Goal: Task Accomplishment & Management: Manage account settings

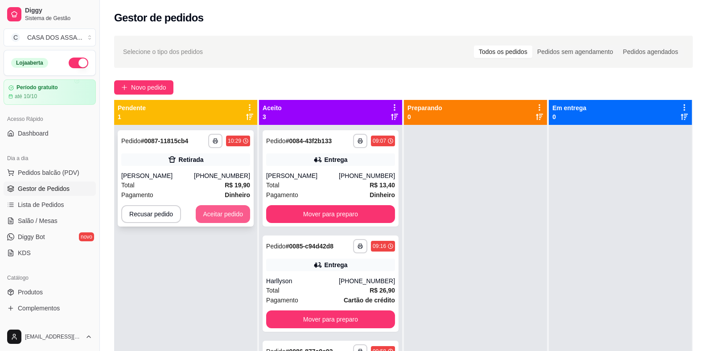
click at [228, 214] on button "Aceitar pedido" at bounding box center [223, 214] width 54 height 18
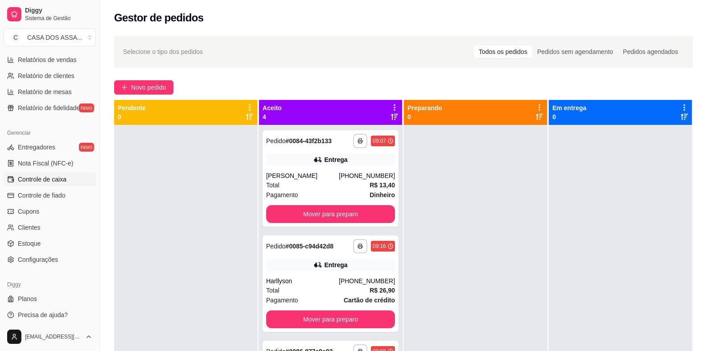
scroll to position [290, 0]
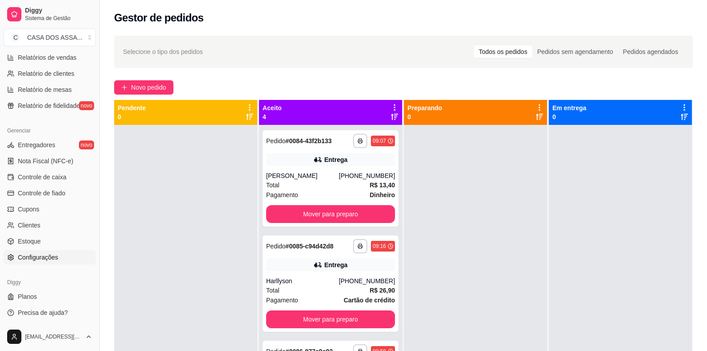
click at [60, 260] on link "Configurações" at bounding box center [50, 257] width 92 height 14
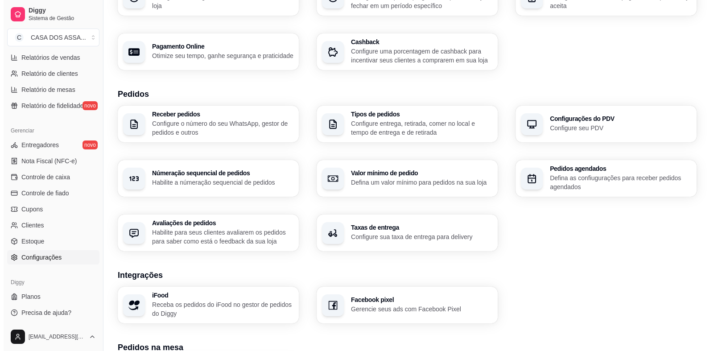
scroll to position [134, 0]
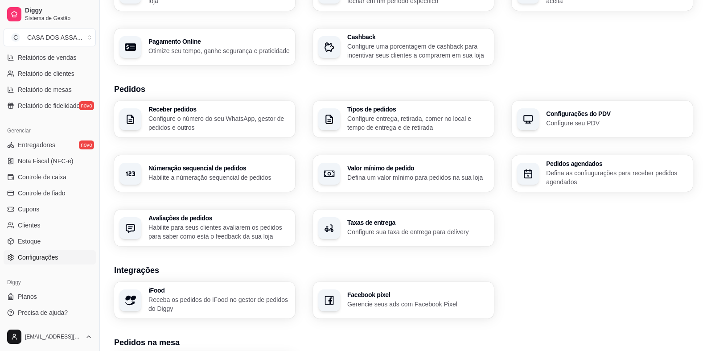
click at [412, 227] on p "Configure sua taxa de entrega para delivery" at bounding box center [417, 231] width 141 height 9
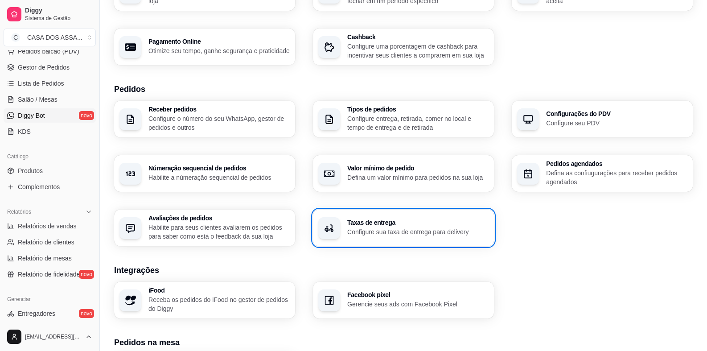
scroll to position [111, 0]
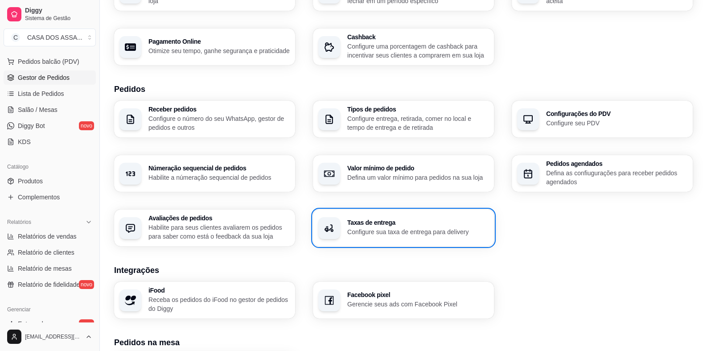
click at [45, 78] on span "Gestor de Pedidos" at bounding box center [44, 77] width 52 height 9
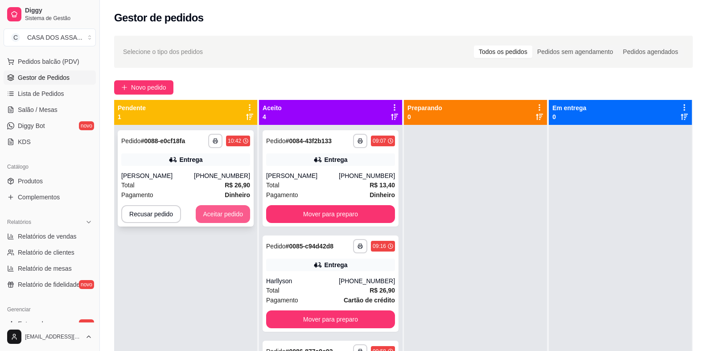
click at [229, 215] on button "Aceitar pedido" at bounding box center [223, 214] width 54 height 18
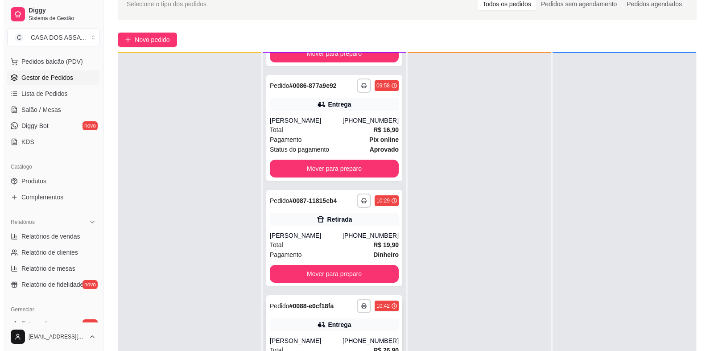
scroll to position [136, 0]
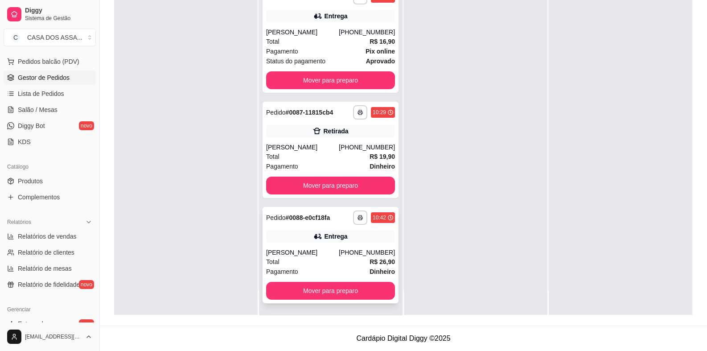
click at [314, 235] on icon at bounding box center [317, 236] width 6 height 5
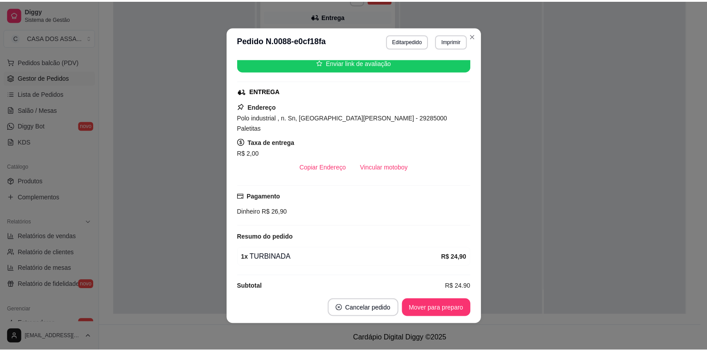
scroll to position [116, 0]
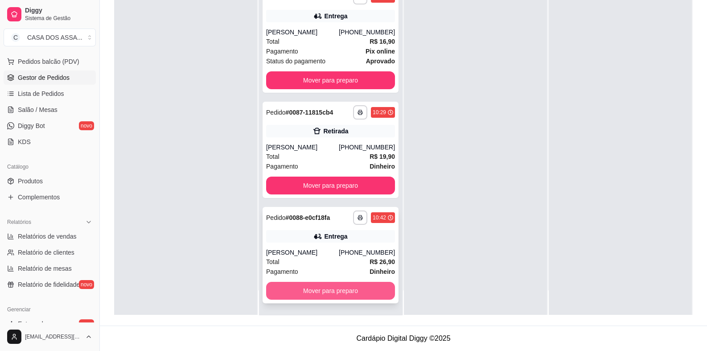
click at [330, 291] on button "Mover para preparo" at bounding box center [330, 291] width 129 height 18
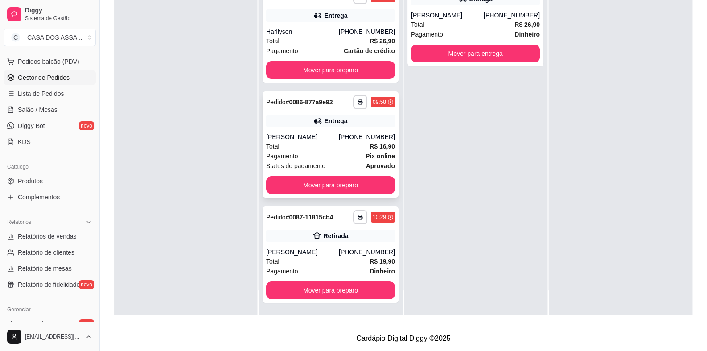
scroll to position [88, 0]
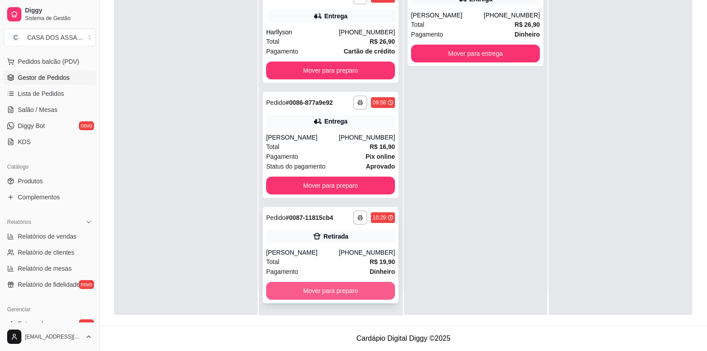
click at [312, 286] on button "Mover para preparo" at bounding box center [330, 291] width 129 height 18
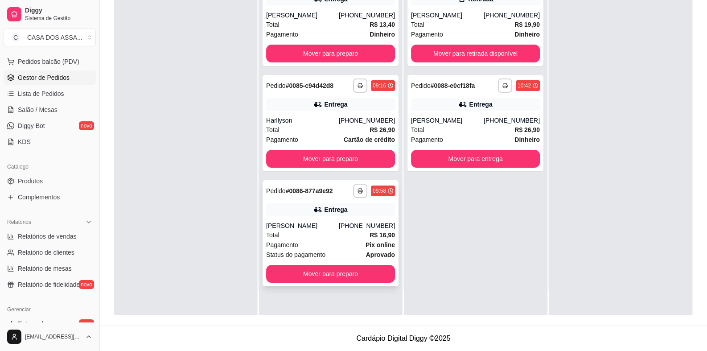
scroll to position [0, 0]
click at [316, 274] on button "Mover para preparo" at bounding box center [330, 274] width 129 height 18
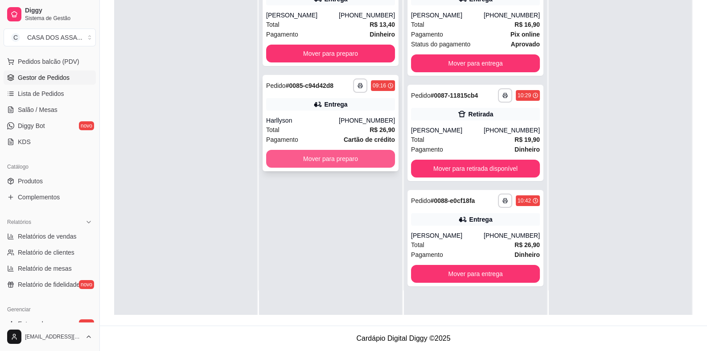
click at [312, 164] on button "Mover para preparo" at bounding box center [330, 159] width 129 height 18
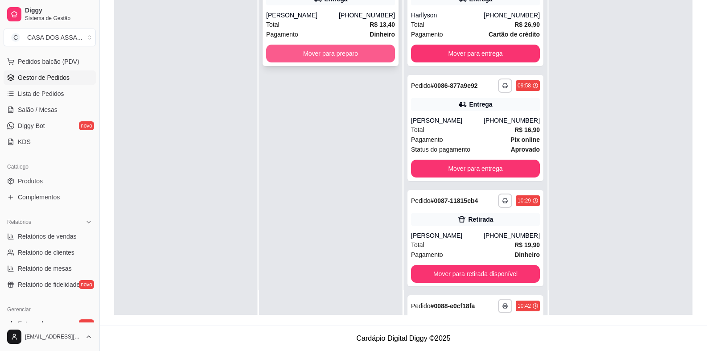
click at [318, 50] on button "Mover para preparo" at bounding box center [330, 54] width 129 height 18
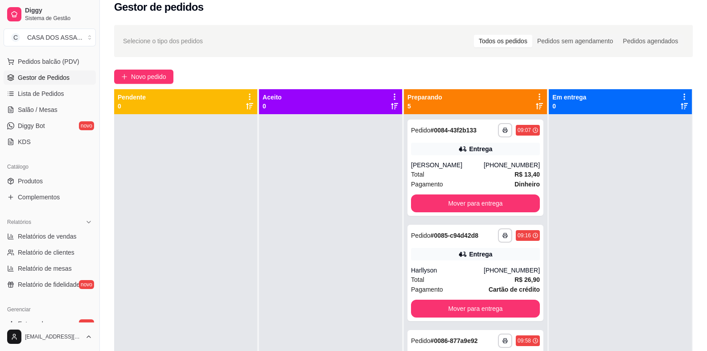
scroll to position [2, 0]
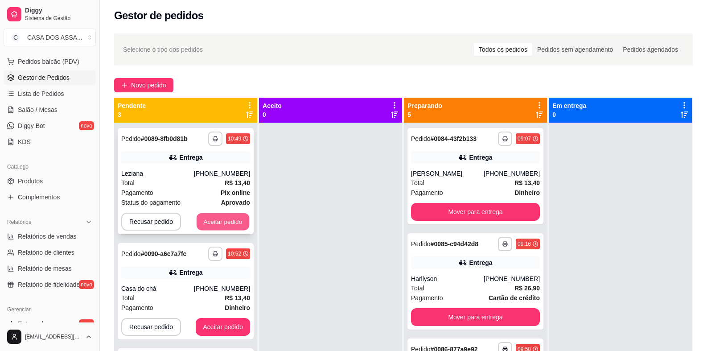
click at [234, 220] on button "Aceitar pedido" at bounding box center [223, 221] width 53 height 17
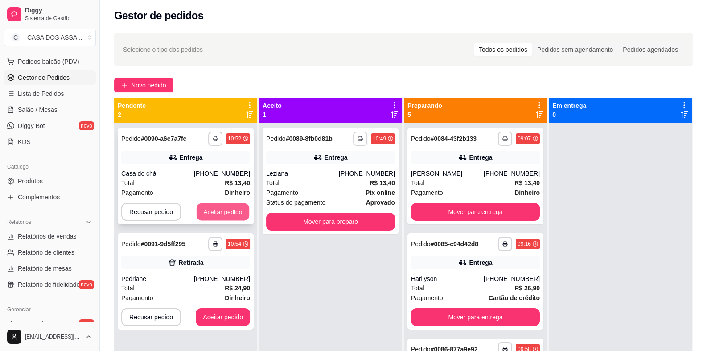
click at [235, 211] on button "Aceitar pedido" at bounding box center [223, 211] width 53 height 17
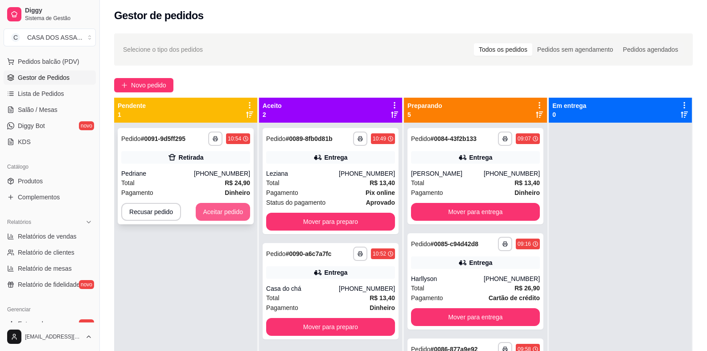
click at [235, 211] on button "Aceitar pedido" at bounding box center [223, 212] width 54 height 18
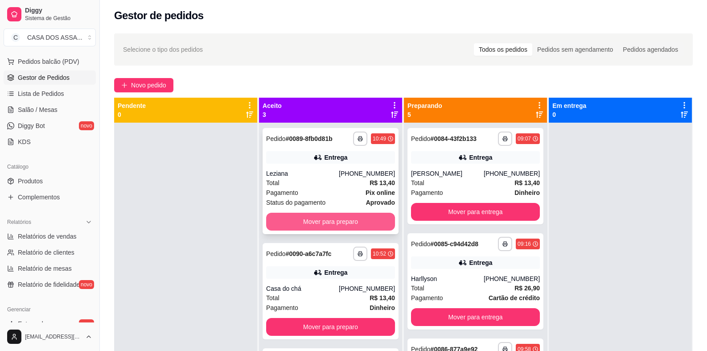
click at [340, 221] on button "Mover para preparo" at bounding box center [330, 222] width 129 height 18
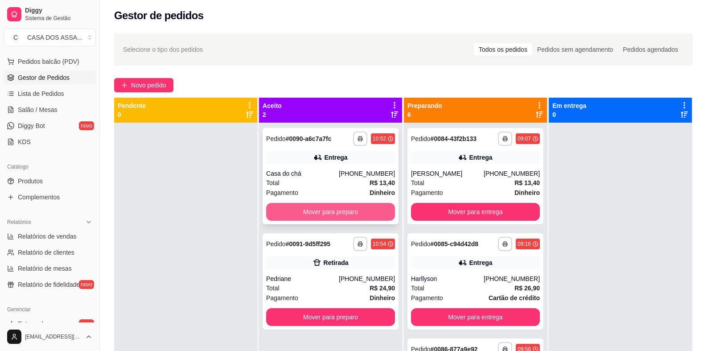
click at [339, 209] on button "Mover para preparo" at bounding box center [330, 212] width 129 height 18
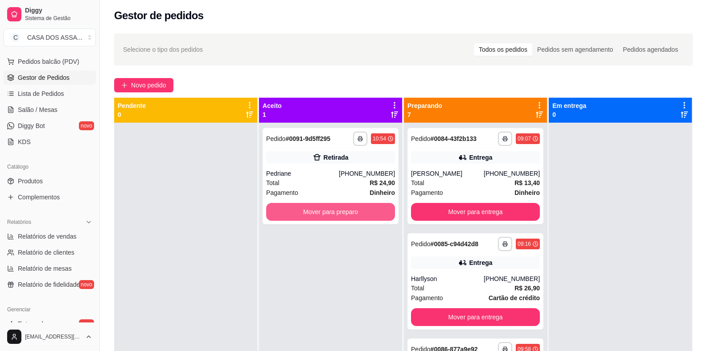
click at [339, 213] on button "Mover para preparo" at bounding box center [330, 212] width 129 height 18
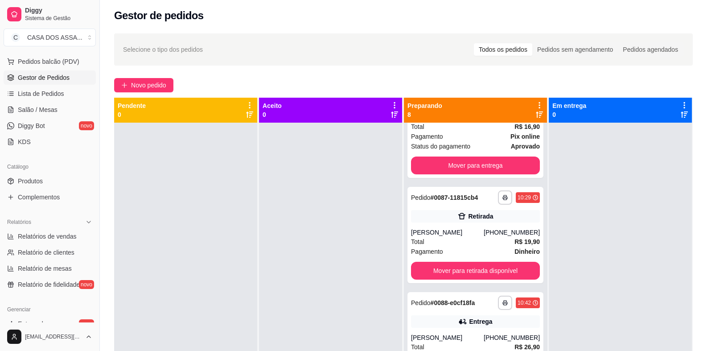
scroll to position [268, 0]
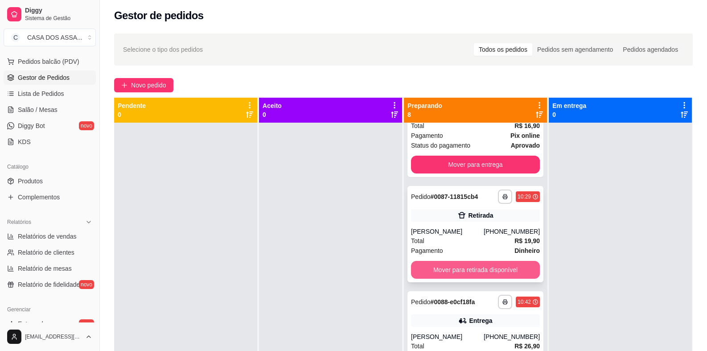
click at [465, 270] on button "Mover para retirada disponível" at bounding box center [475, 270] width 129 height 18
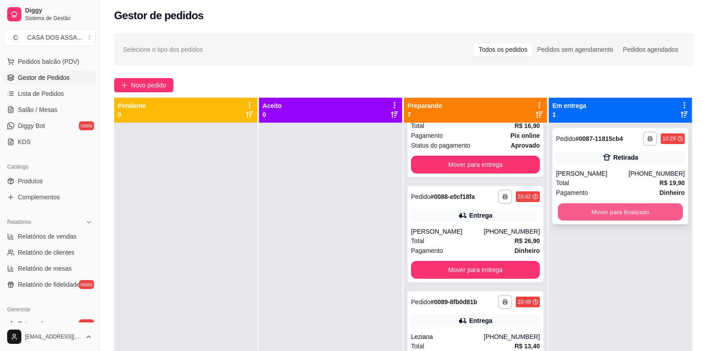
click at [615, 213] on button "Mover para finalizado" at bounding box center [620, 211] width 125 height 17
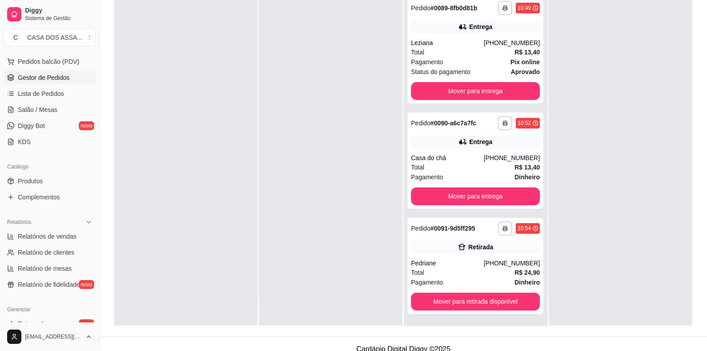
scroll to position [136, 0]
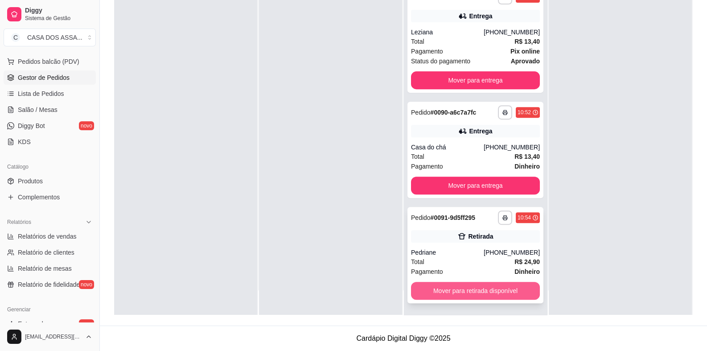
click at [461, 291] on button "Mover para retirada disponível" at bounding box center [475, 291] width 129 height 18
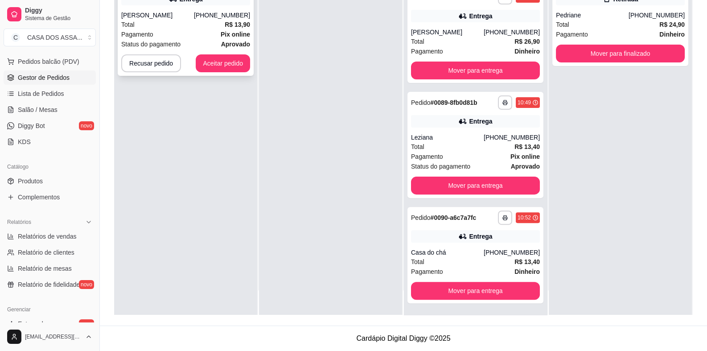
click at [216, 61] on button "Aceitar pedido" at bounding box center [223, 63] width 54 height 18
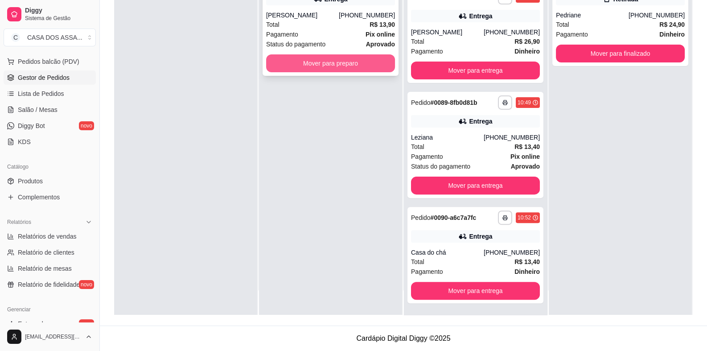
click at [355, 63] on button "Mover para preparo" at bounding box center [330, 63] width 129 height 18
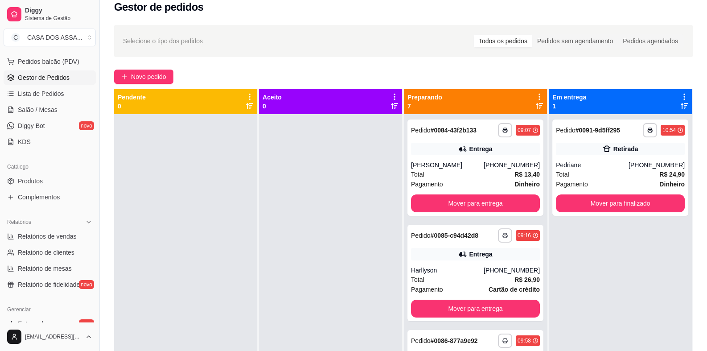
scroll to position [0, 0]
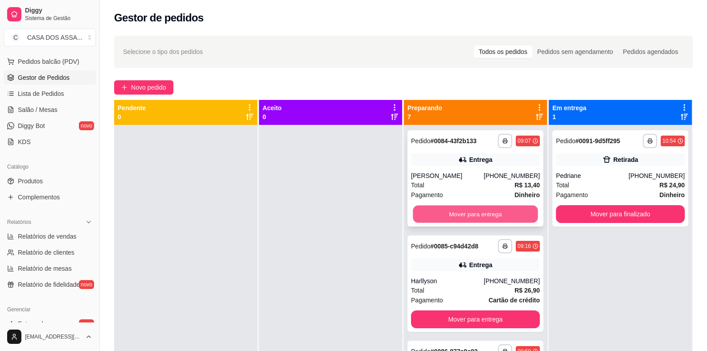
click at [472, 215] on button "Mover para entrega" at bounding box center [475, 214] width 125 height 17
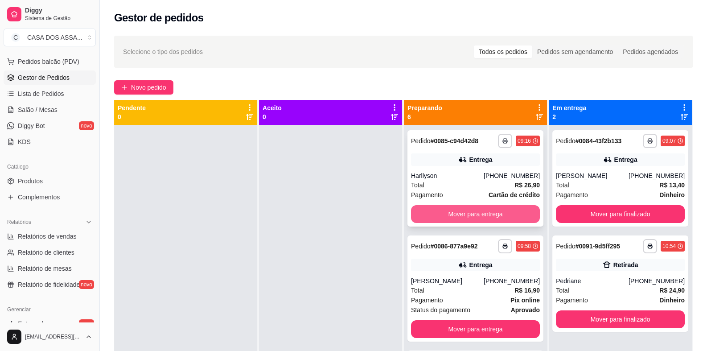
click at [474, 216] on button "Mover para entrega" at bounding box center [475, 214] width 129 height 18
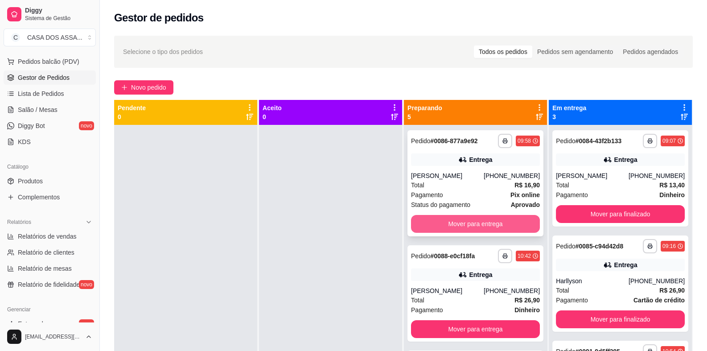
click at [474, 222] on button "Mover para entrega" at bounding box center [475, 224] width 129 height 18
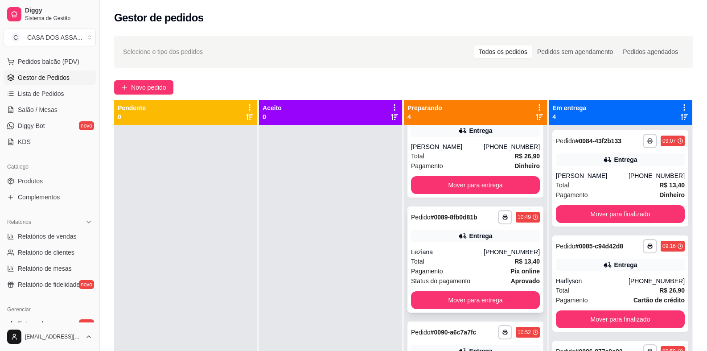
scroll to position [44, 0]
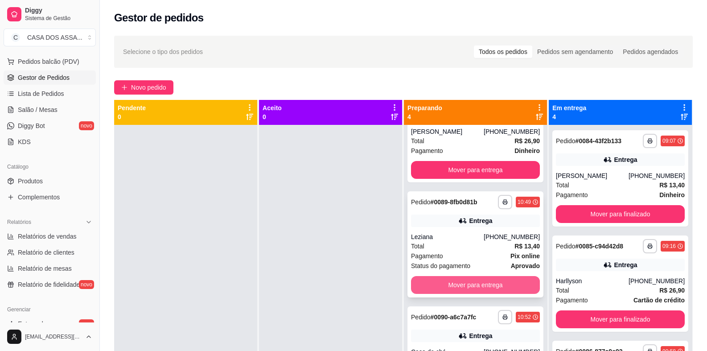
click at [466, 284] on button "Mover para entrega" at bounding box center [475, 285] width 129 height 18
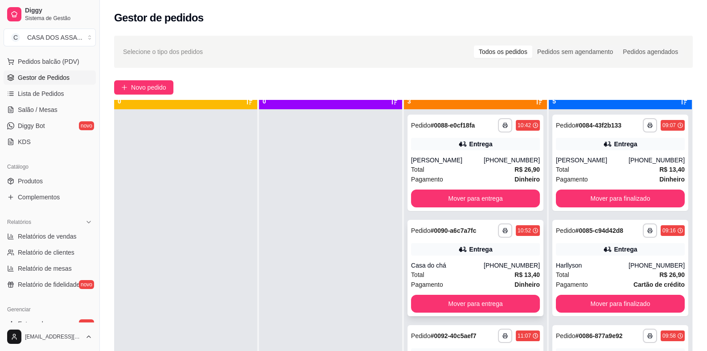
scroll to position [25, 0]
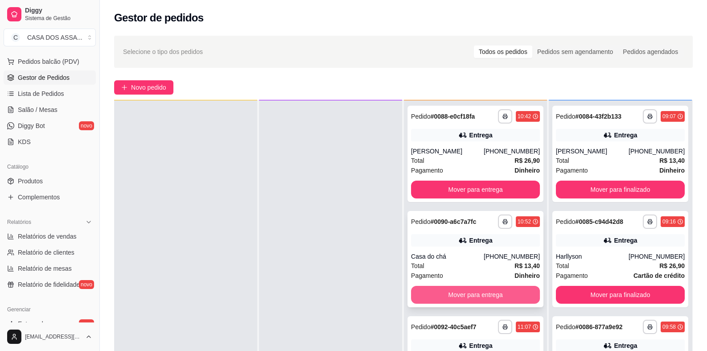
click at [467, 293] on button "Mover para entrega" at bounding box center [475, 295] width 129 height 18
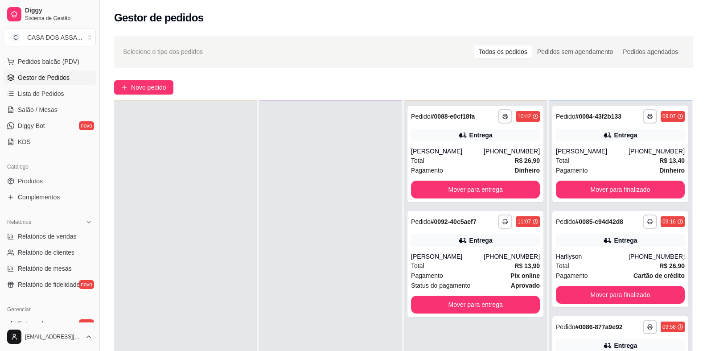
click at [346, 177] on div at bounding box center [330, 275] width 143 height 351
click at [452, 304] on button "Mover para entrega" at bounding box center [475, 305] width 129 height 18
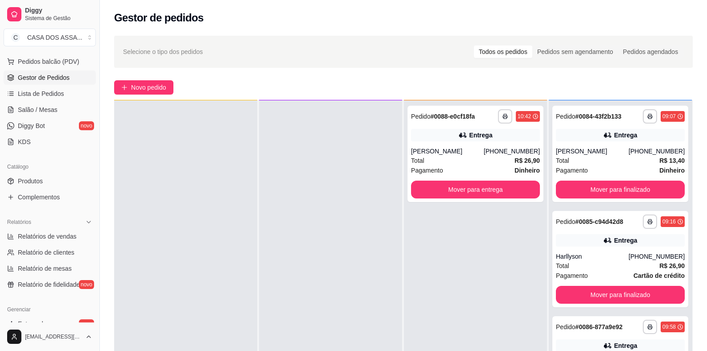
scroll to position [0, 0]
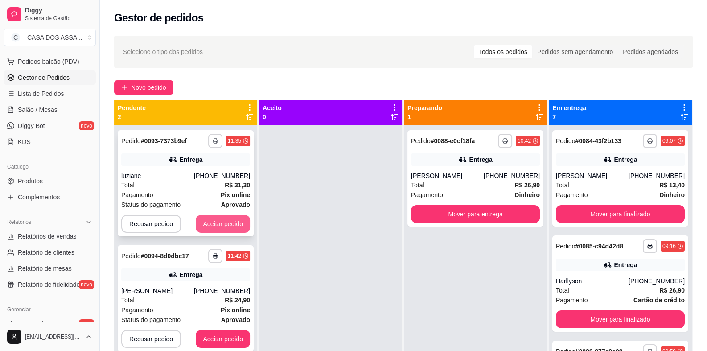
click at [230, 229] on button "Aceitar pedido" at bounding box center [223, 224] width 54 height 18
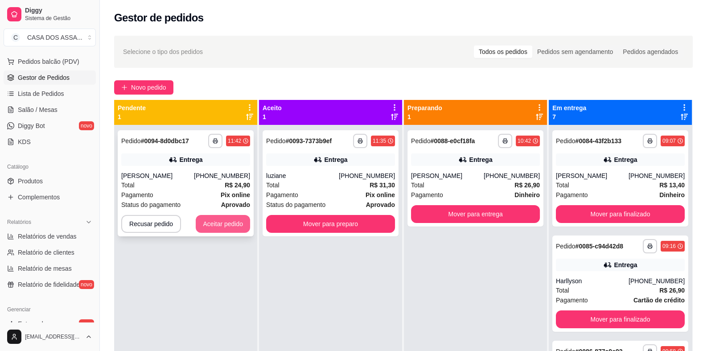
click at [231, 227] on button "Aceitar pedido" at bounding box center [223, 224] width 54 height 18
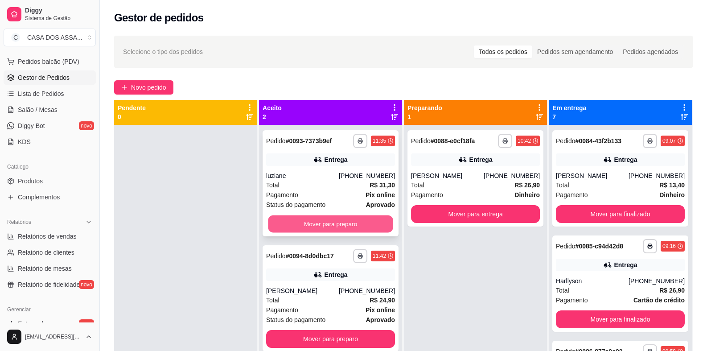
click at [317, 226] on button "Mover para preparo" at bounding box center [330, 223] width 125 height 17
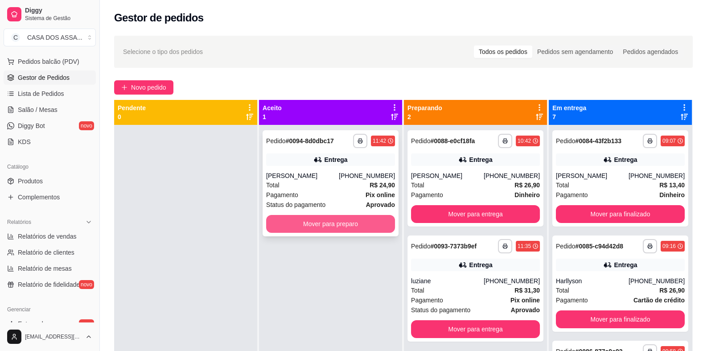
click at [323, 225] on button "Mover para preparo" at bounding box center [330, 224] width 129 height 18
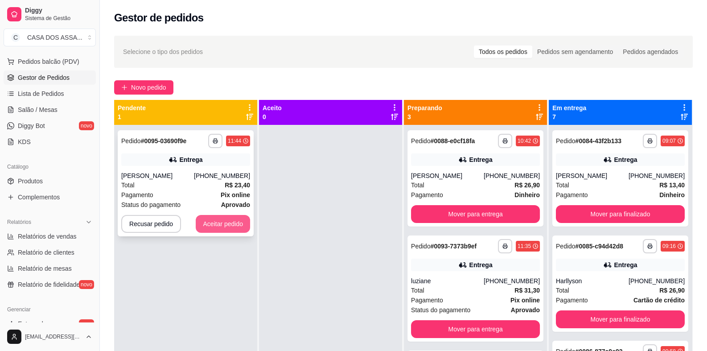
click at [207, 225] on button "Aceitar pedido" at bounding box center [223, 224] width 54 height 18
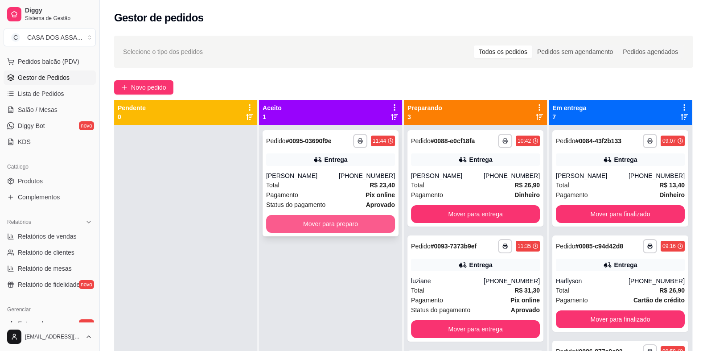
click at [330, 223] on button "Mover para preparo" at bounding box center [330, 224] width 129 height 18
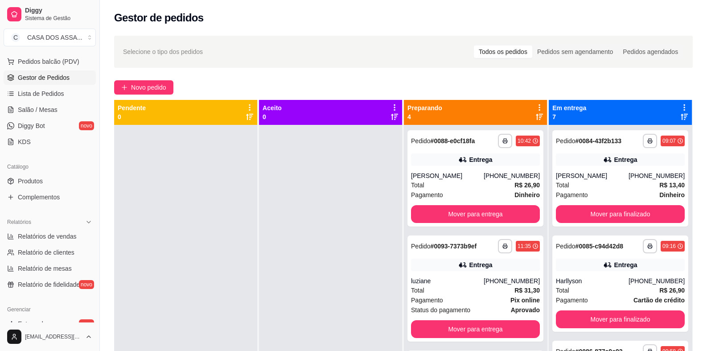
click at [282, 199] on div at bounding box center [330, 300] width 143 height 351
click at [613, 215] on button "Mover para finalizado" at bounding box center [620, 214] width 129 height 18
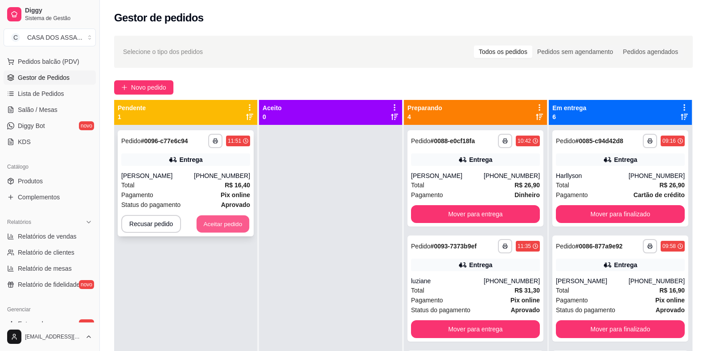
click at [221, 226] on button "Aceitar pedido" at bounding box center [223, 223] width 53 height 17
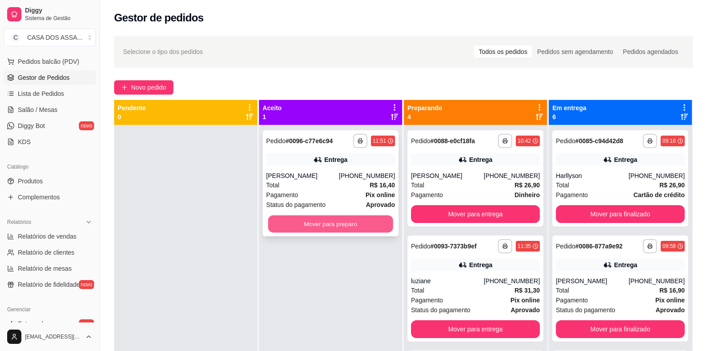
click at [330, 223] on button "Mover para preparo" at bounding box center [330, 223] width 125 height 17
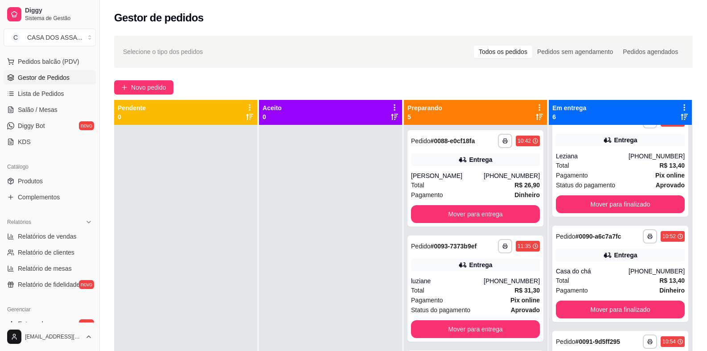
scroll to position [268, 0]
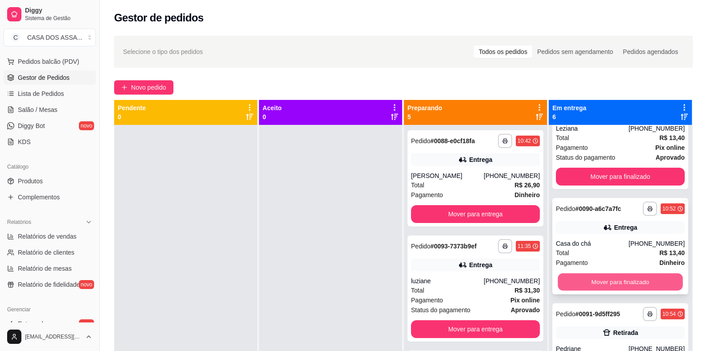
click at [611, 282] on button "Mover para finalizado" at bounding box center [620, 281] width 125 height 17
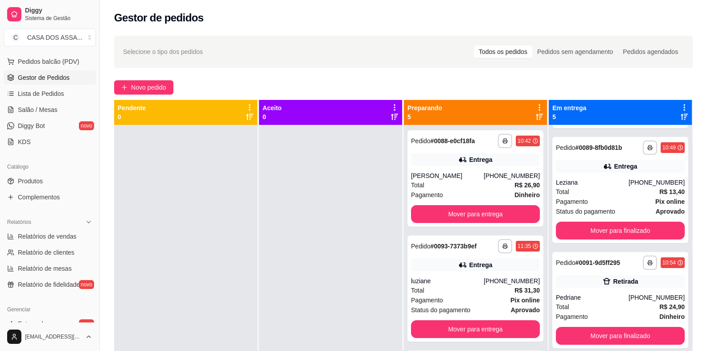
scroll to position [213, 0]
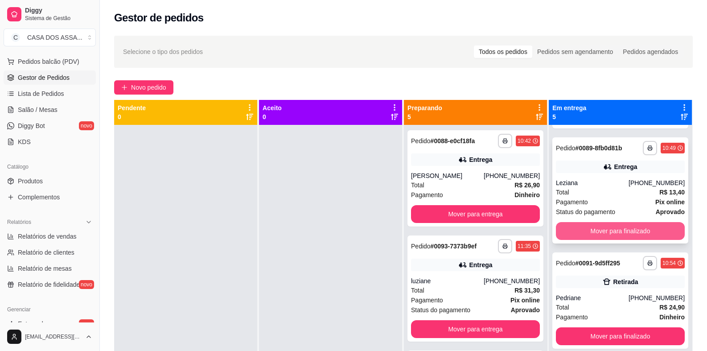
click at [611, 227] on button "Mover para finalizado" at bounding box center [620, 231] width 129 height 18
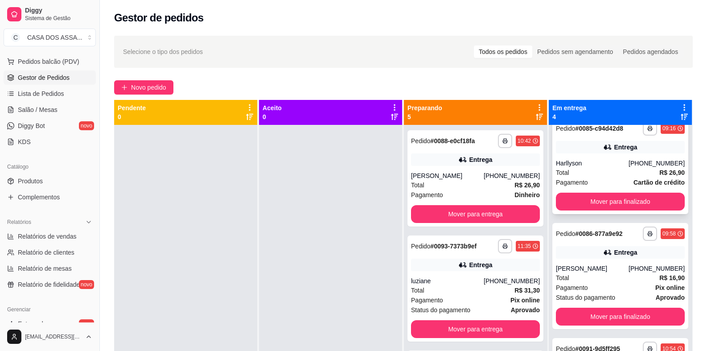
scroll to position [9, 0]
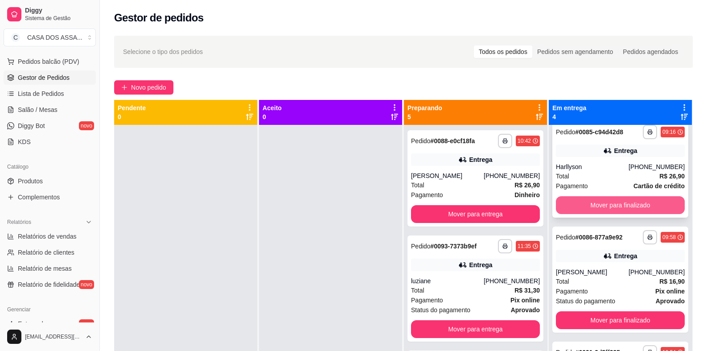
click at [606, 208] on button "Mover para finalizado" at bounding box center [620, 205] width 129 height 18
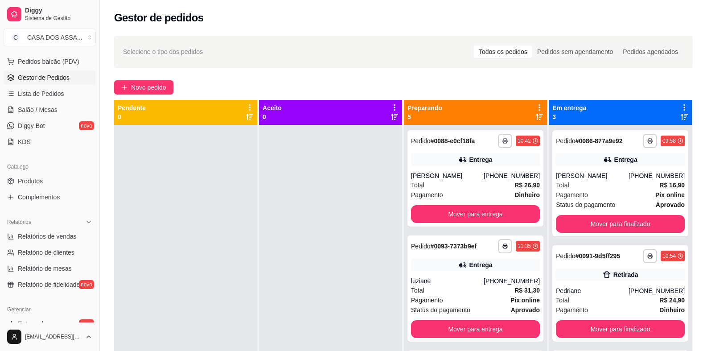
scroll to position [0, 0]
click at [612, 226] on button "Mover para finalizado" at bounding box center [620, 224] width 129 height 18
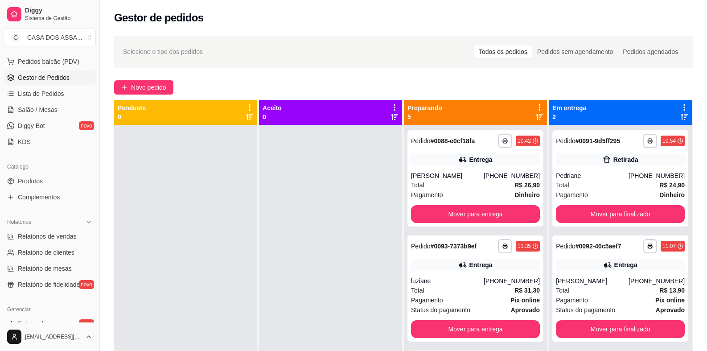
click at [208, 191] on div at bounding box center [185, 300] width 143 height 351
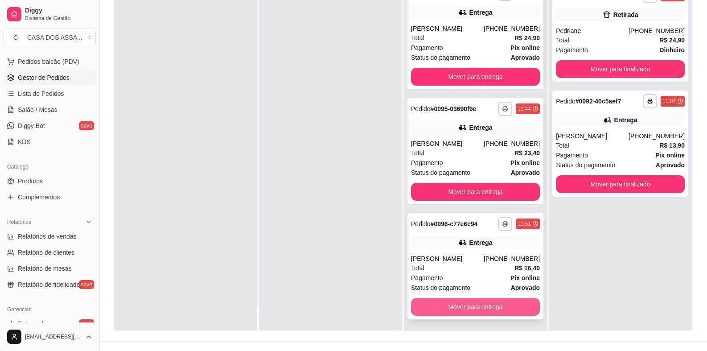
scroll to position [136, 0]
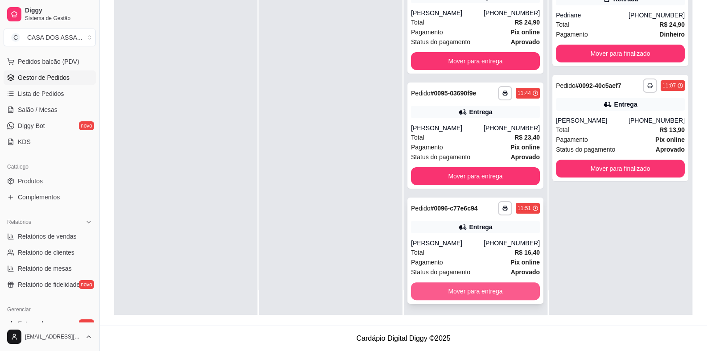
click at [474, 294] on button "Mover para entrega" at bounding box center [475, 291] width 129 height 18
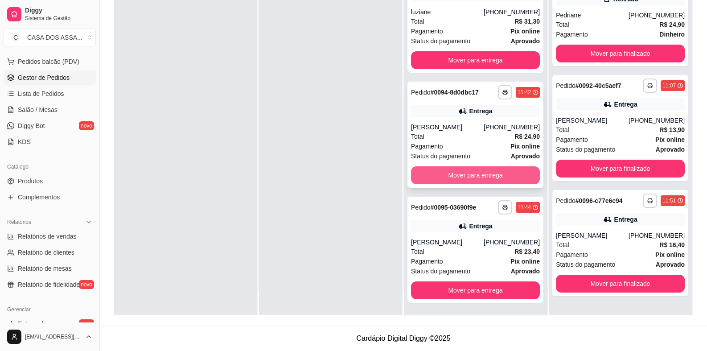
scroll to position [108, 0]
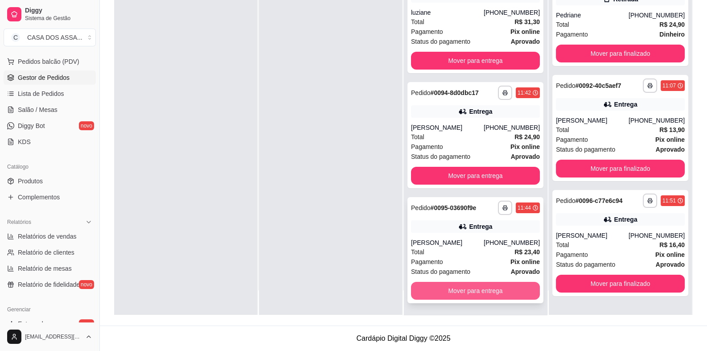
click at [463, 289] on button "Mover para entrega" at bounding box center [475, 291] width 129 height 18
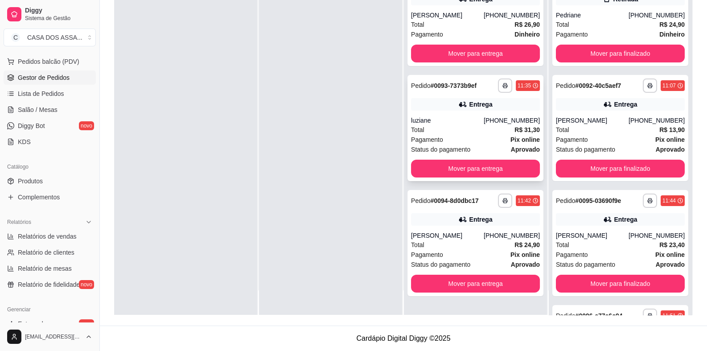
scroll to position [0, 0]
click at [468, 281] on button "Mover para entrega" at bounding box center [475, 284] width 129 height 18
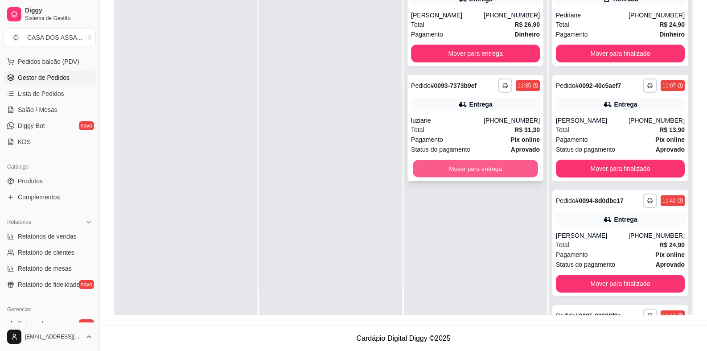
click at [467, 172] on button "Mover para entrega" at bounding box center [475, 168] width 125 height 17
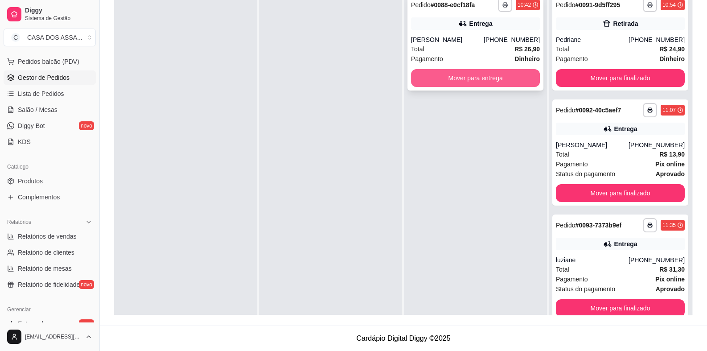
click at [482, 77] on button "Mover para entrega" at bounding box center [475, 78] width 129 height 18
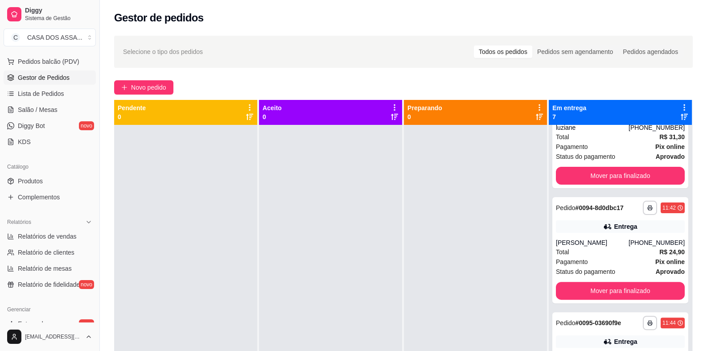
scroll to position [443, 0]
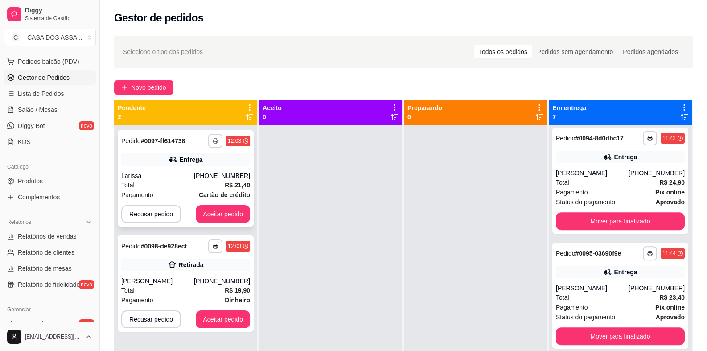
click at [169, 166] on div "**********" at bounding box center [186, 178] width 136 height 96
click at [224, 213] on button "Aceitar pedido" at bounding box center [223, 214] width 54 height 18
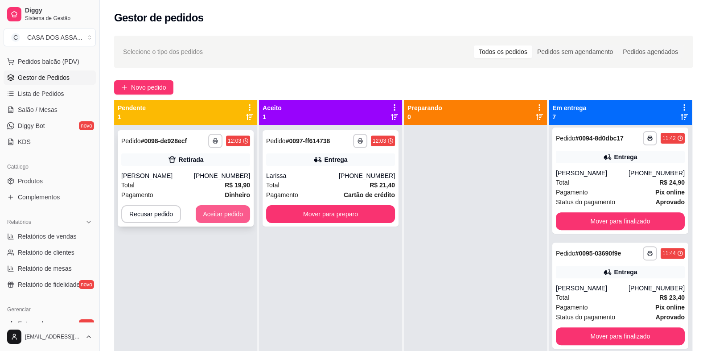
click at [234, 215] on button "Aceitar pedido" at bounding box center [223, 214] width 54 height 18
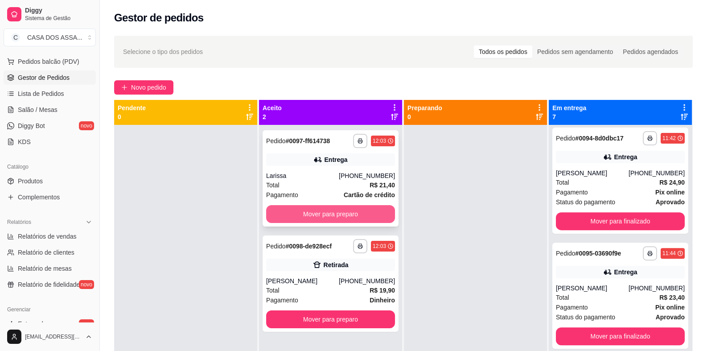
click at [330, 217] on button "Mover para preparo" at bounding box center [330, 214] width 129 height 18
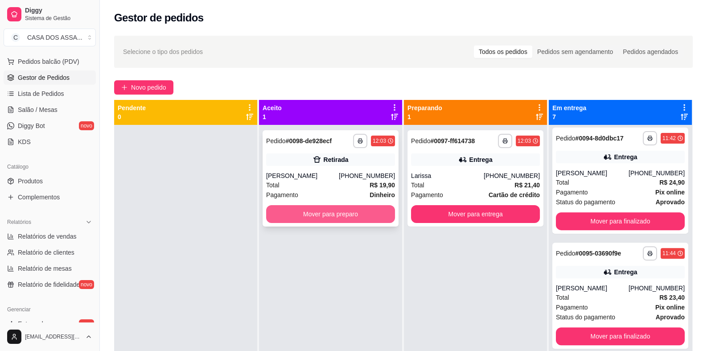
click at [356, 215] on button "Mover para preparo" at bounding box center [330, 214] width 129 height 18
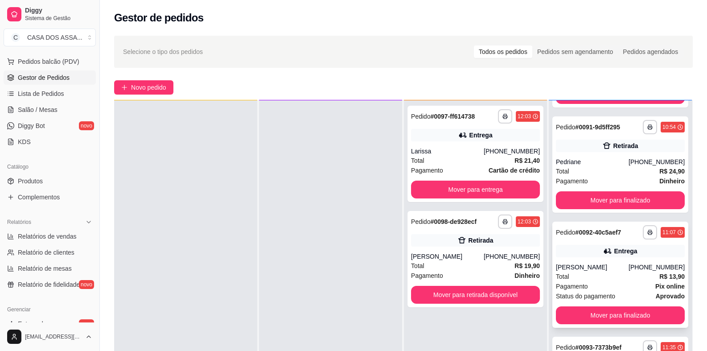
scroll to position [87, 0]
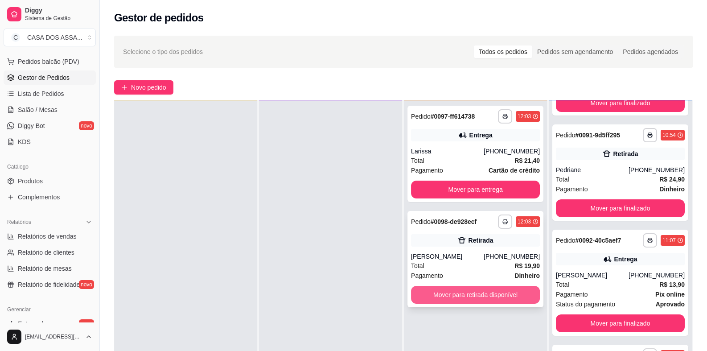
click at [493, 295] on button "Mover para retirada disponível" at bounding box center [475, 295] width 129 height 18
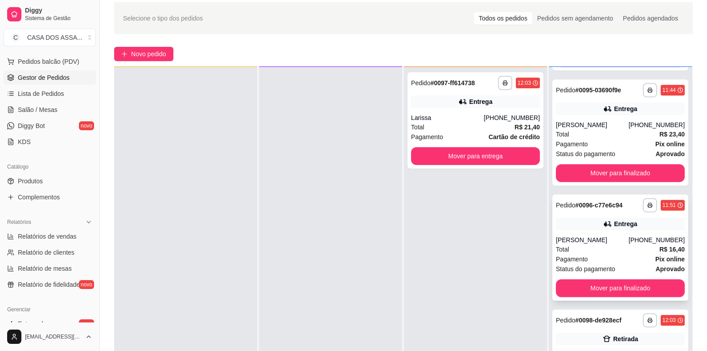
scroll to position [136, 0]
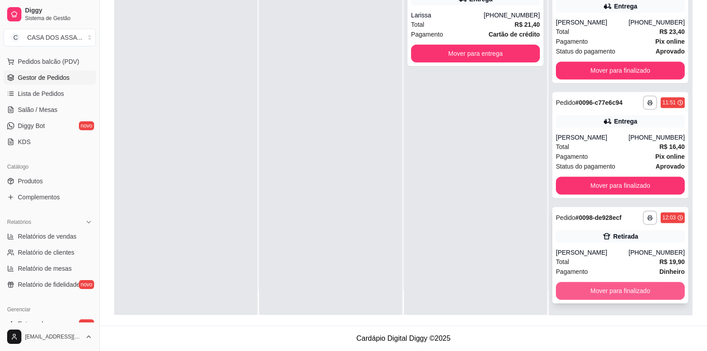
click at [608, 293] on button "Mover para finalizado" at bounding box center [620, 291] width 129 height 18
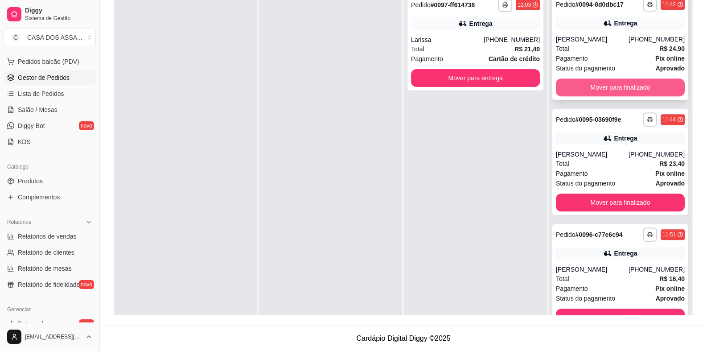
scroll to position [443, 0]
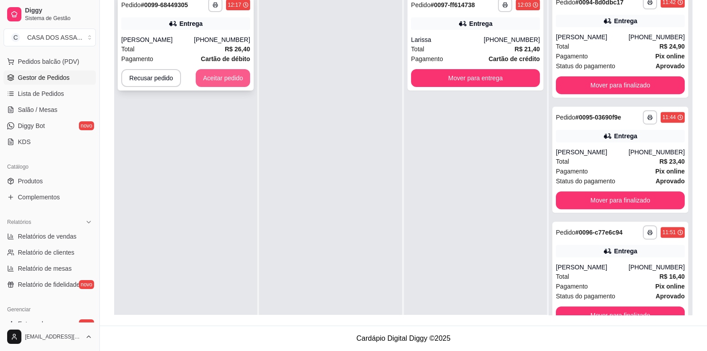
click at [218, 75] on button "Aceitar pedido" at bounding box center [223, 78] width 54 height 18
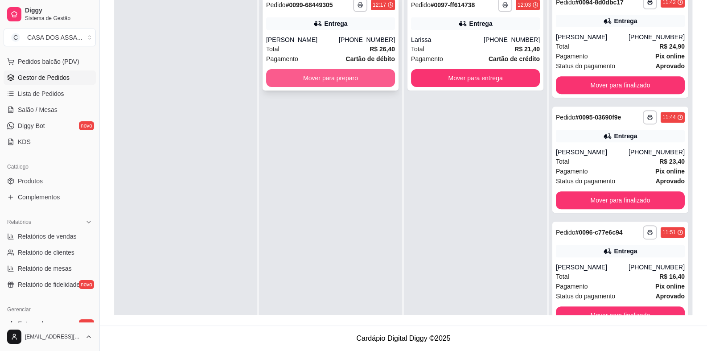
click at [355, 82] on button "Mover para preparo" at bounding box center [330, 78] width 129 height 18
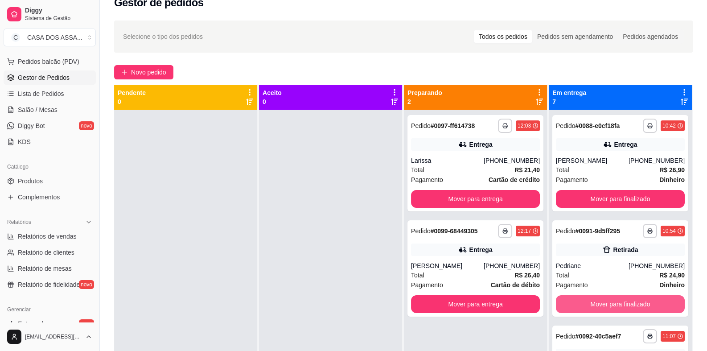
scroll to position [0, 0]
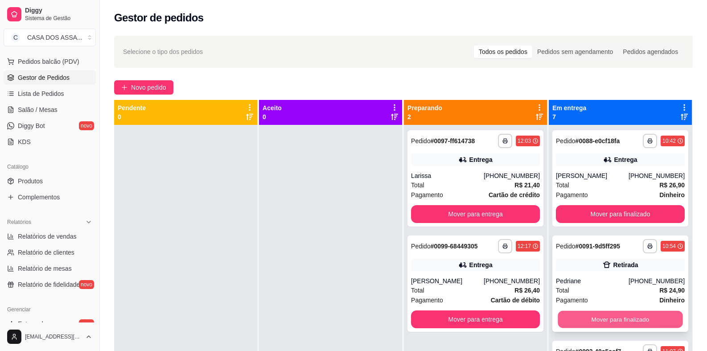
click at [602, 318] on button "Mover para finalizado" at bounding box center [620, 319] width 125 height 17
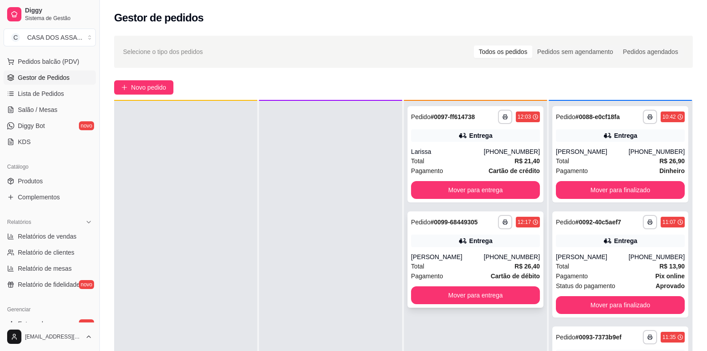
scroll to position [25, 0]
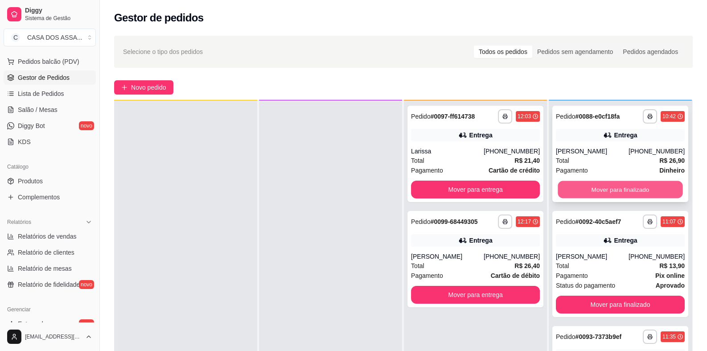
click at [615, 195] on button "Mover para finalizado" at bounding box center [620, 189] width 125 height 17
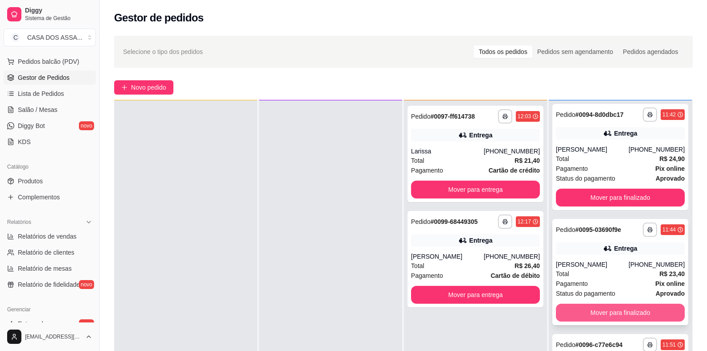
scroll to position [232, 0]
click at [624, 312] on button "Mover para finalizado" at bounding box center [620, 312] width 125 height 17
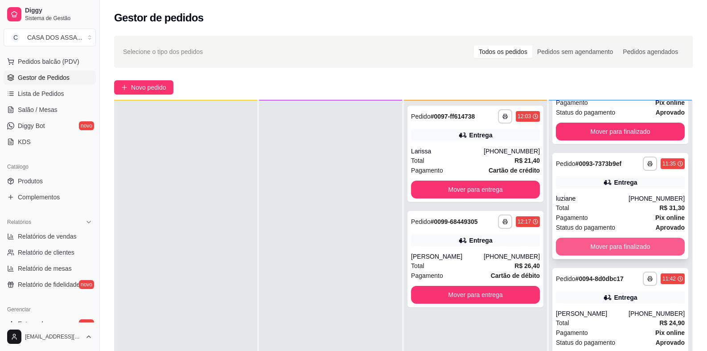
scroll to position [29, 0]
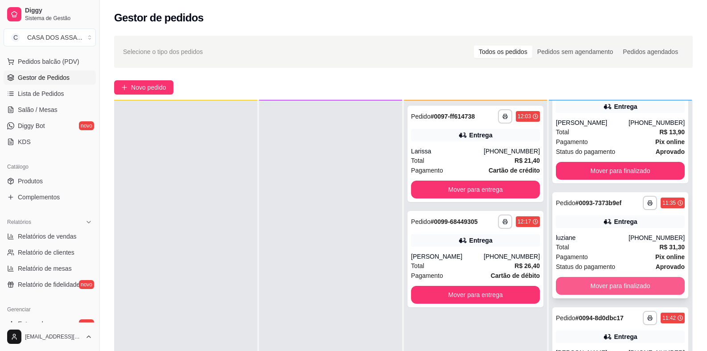
click at [620, 287] on button "Mover para finalizado" at bounding box center [620, 286] width 129 height 18
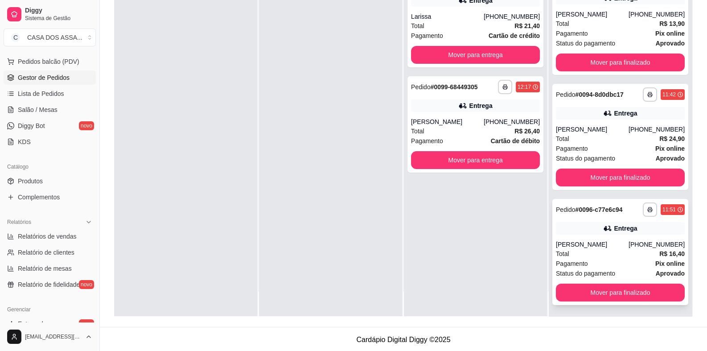
scroll to position [136, 0]
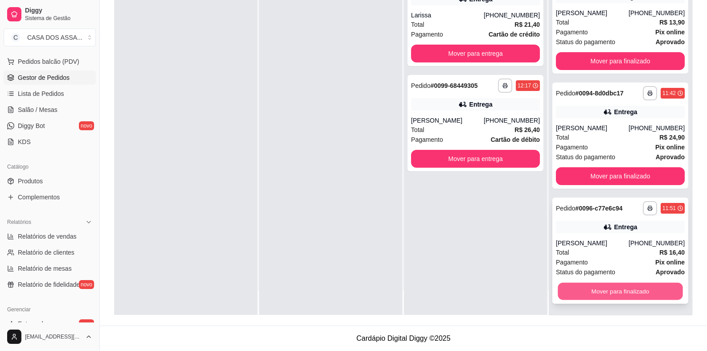
click at [615, 290] on button "Mover para finalizado" at bounding box center [620, 291] width 125 height 17
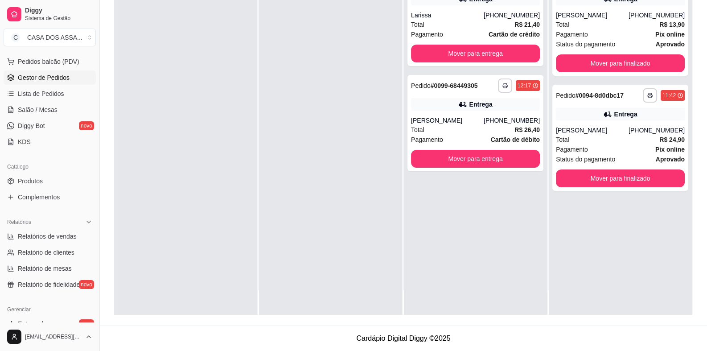
scroll to position [0, 0]
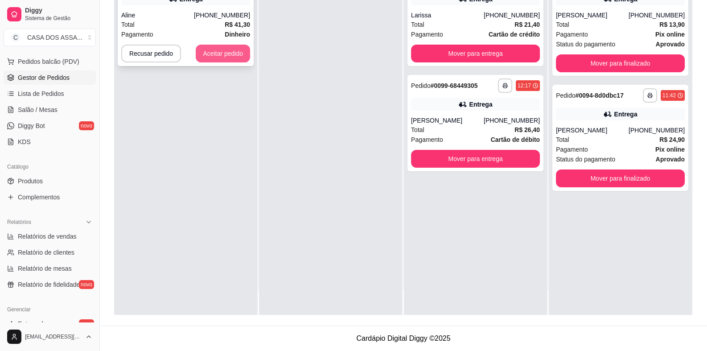
click at [237, 58] on button "Aceitar pedido" at bounding box center [223, 54] width 54 height 18
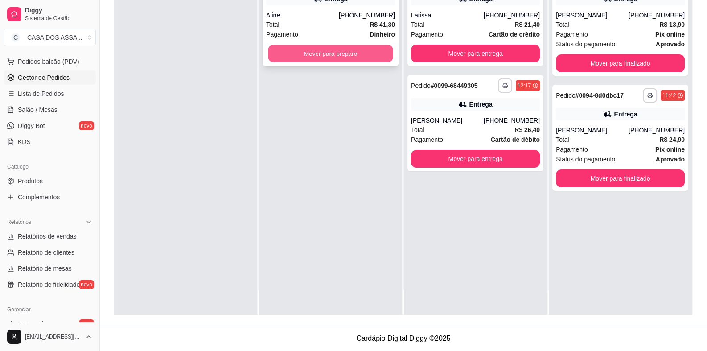
click at [352, 55] on button "Mover para preparo" at bounding box center [330, 53] width 125 height 17
